Goal: Task Accomplishment & Management: Manage account settings

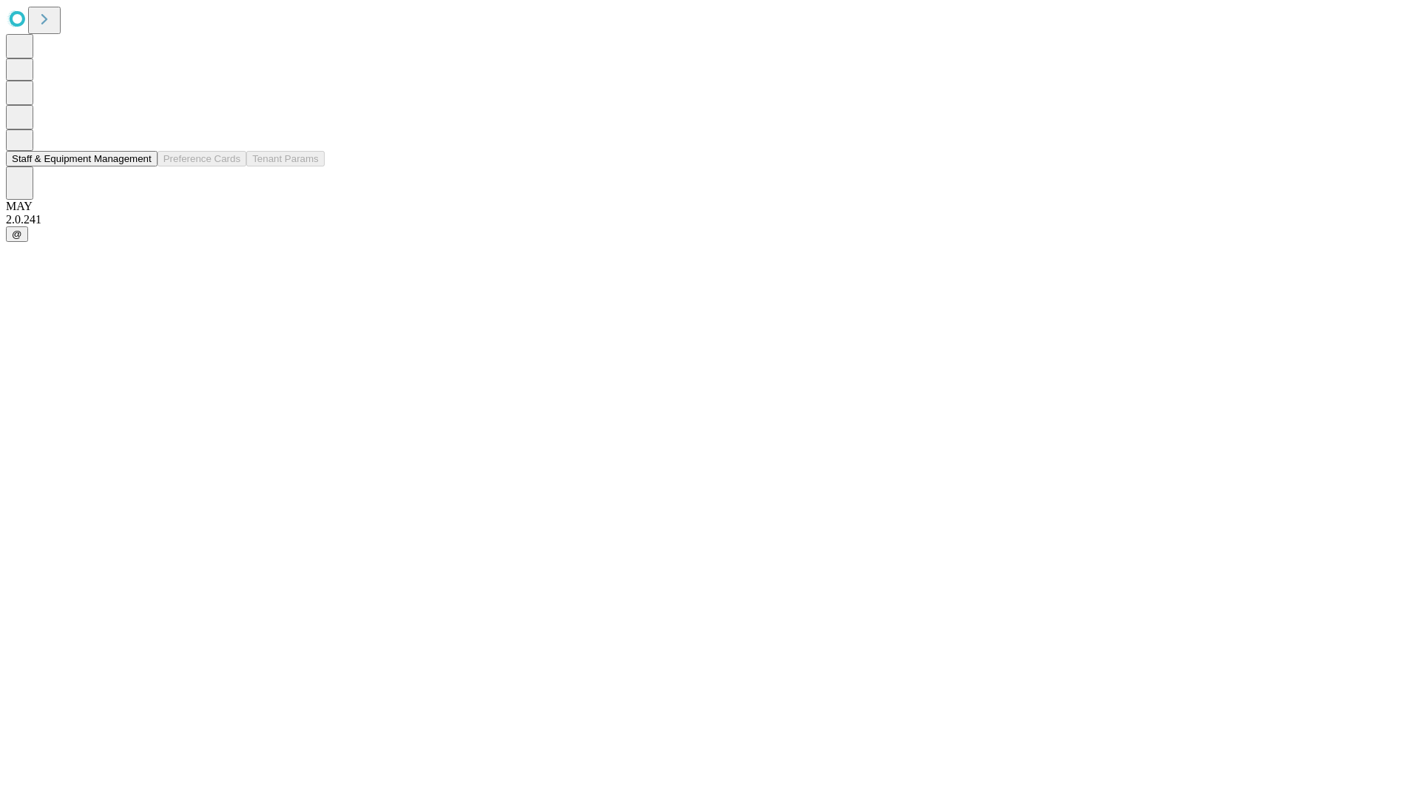
click at [141, 166] on button "Staff & Equipment Management" at bounding box center [82, 159] width 152 height 16
